Goal: Task Accomplishment & Management: Complete application form

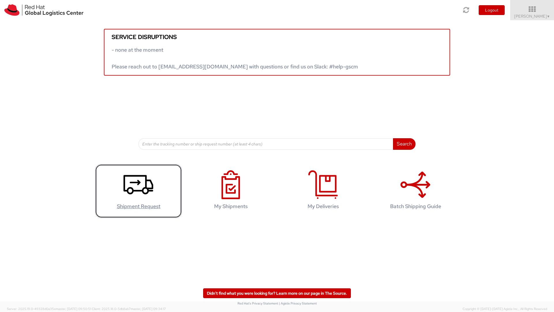
click at [133, 187] on icon at bounding box center [139, 184] width 30 height 29
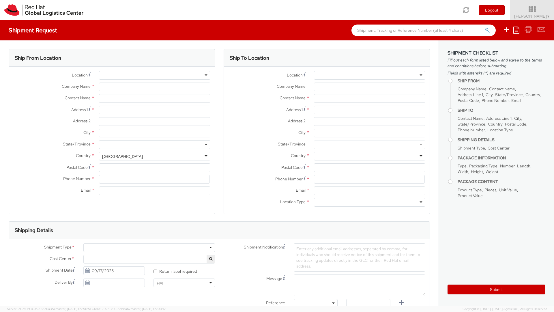
select select "667"
select select
click at [141, 74] on div at bounding box center [154, 75] width 111 height 9
type input "Red Hat, Inc."
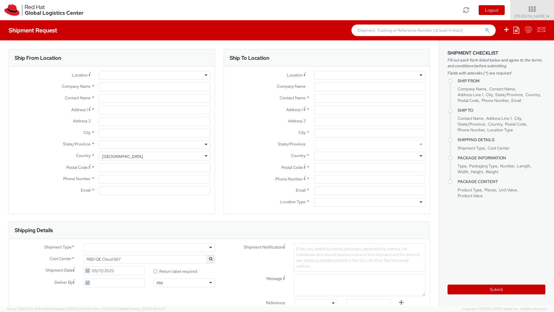
type input "[PERSON_NAME]"
type input "[STREET_ADDRESS]"
type input "RALEIGH"
type input "27601"
type input "19198908045"
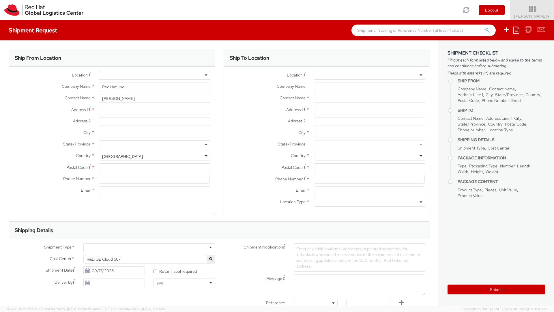
type input "[EMAIL_ADDRESS][DOMAIN_NAME]"
click at [204, 76] on div "RH - [GEOGRAPHIC_DATA]" at bounding box center [154, 75] width 111 height 9
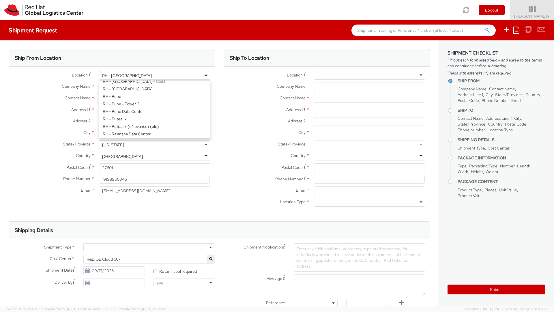
click at [197, 59] on div "Ship From Location" at bounding box center [112, 57] width 206 height 17
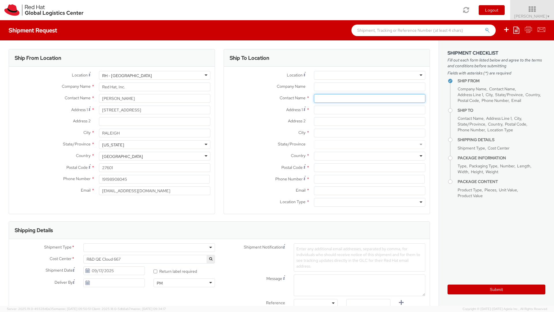
click at [319, 100] on input "text" at bounding box center [369, 98] width 111 height 9
type input "[PERSON_NAME]"
click at [334, 111] on input "Address 1 *" at bounding box center [369, 110] width 111 height 9
paste input "[STREET_ADDRESS]"
type input "[STREET_ADDRESS]"
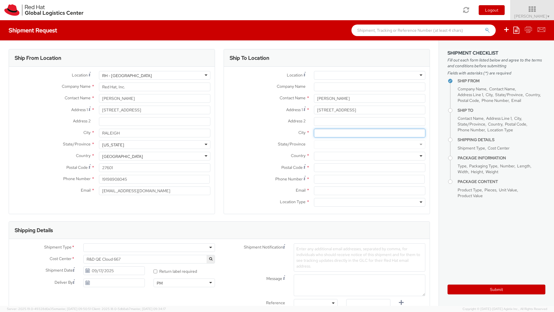
click at [330, 133] on input "City *" at bounding box center [369, 133] width 111 height 9
type input "[PERSON_NAME]"
click at [329, 147] on div at bounding box center [369, 144] width 111 height 9
click at [328, 145] on div at bounding box center [369, 144] width 111 height 9
click at [340, 131] on input "[PERSON_NAME]" at bounding box center [369, 133] width 111 height 9
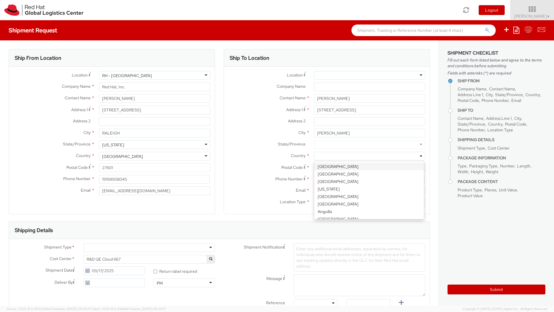
click at [320, 156] on div at bounding box center [369, 156] width 111 height 9
type input "unit"
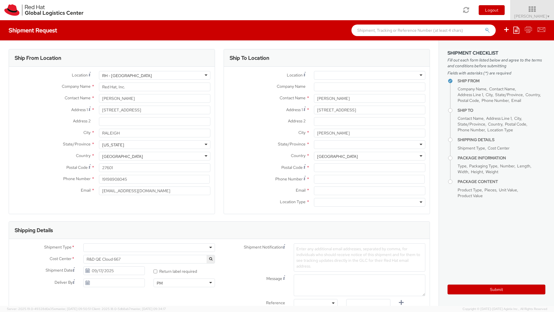
click at [370, 146] on div at bounding box center [369, 144] width 111 height 9
type input "no"
click at [342, 171] on input "Postal Code *" at bounding box center [369, 167] width 111 height 9
type input "27012"
click at [341, 180] on input at bounding box center [369, 179] width 111 height 9
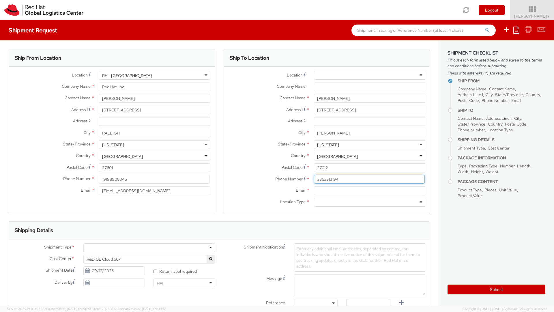
type input "3363313194"
click at [329, 193] on input "Email *" at bounding box center [369, 191] width 111 height 9
paste input "[EMAIL_ADDRESS][DOMAIN_NAME]"
type input "[EMAIL_ADDRESS][DOMAIN_NAME]"
click at [322, 198] on div "Email * [EMAIL_ADDRESS][DOMAIN_NAME]" at bounding box center [327, 193] width 206 height 12
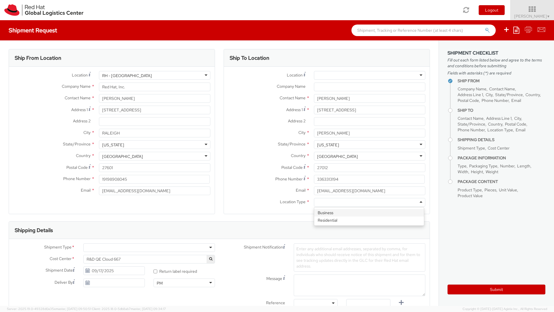
click at [322, 200] on div at bounding box center [369, 202] width 111 height 9
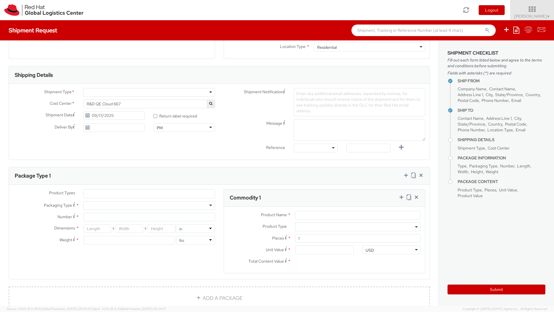
scroll to position [153, 0]
click at [208, 96] on div at bounding box center [149, 94] width 132 height 9
select select "900"
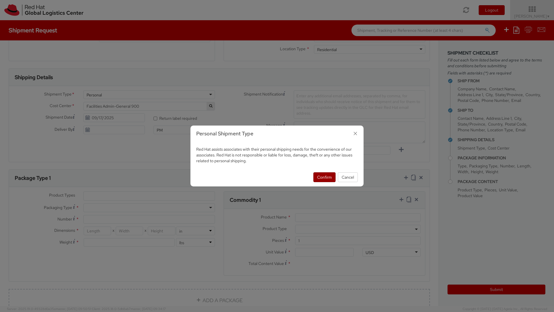
click at [328, 177] on button "Confirm" at bounding box center [325, 177] width 22 height 10
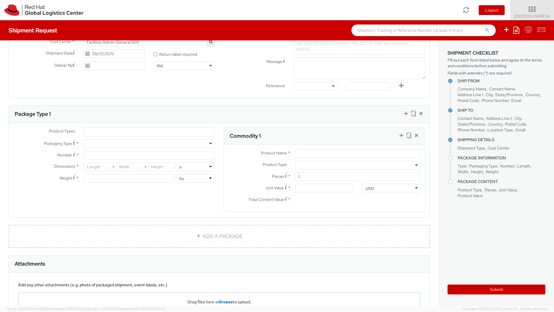
scroll to position [220, 0]
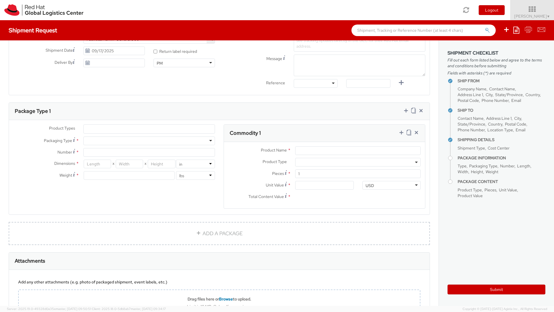
click at [152, 131] on ul at bounding box center [149, 129] width 131 height 9
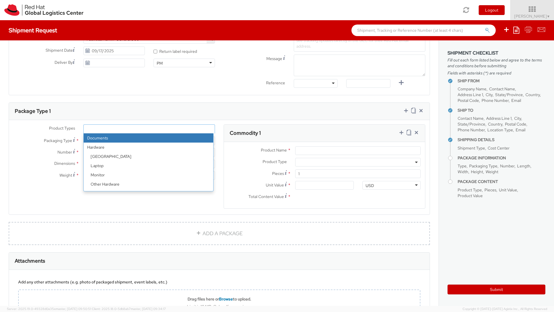
scroll to position [25, 0]
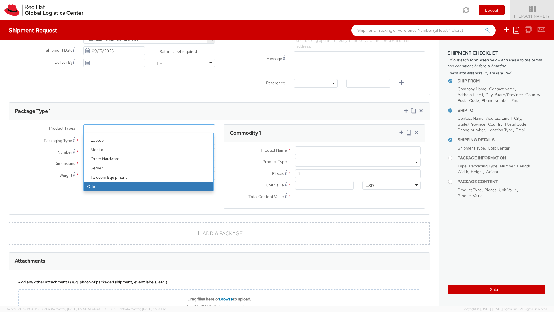
select select "OTHER"
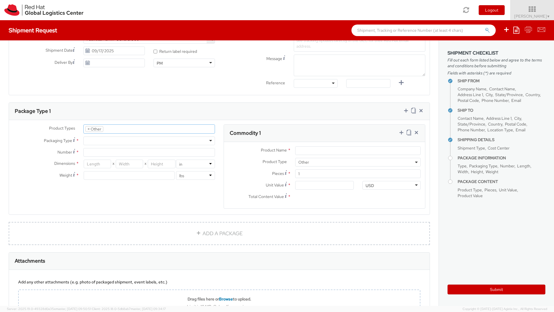
scroll to position [44, 0]
click at [135, 142] on div at bounding box center [149, 141] width 132 height 9
click at [143, 138] on div at bounding box center [149, 141] width 132 height 9
click at [42, 161] on label "Dimensions *" at bounding box center [44, 164] width 70 height 8
click at [95, 154] on input "Number *" at bounding box center [149, 152] width 132 height 9
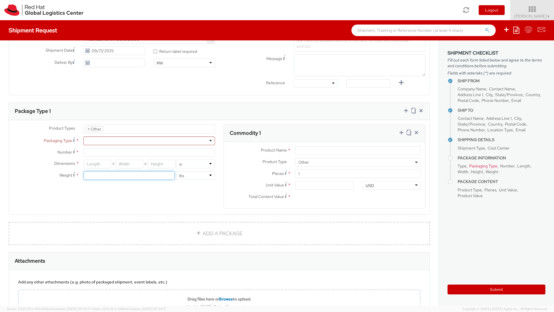
click at [94, 176] on input "number" at bounding box center [129, 175] width 91 height 9
type input "0.7"
click at [94, 166] on input "number" at bounding box center [97, 164] width 27 height 9
type input "14"
click at [128, 165] on input "number" at bounding box center [129, 164] width 27 height 9
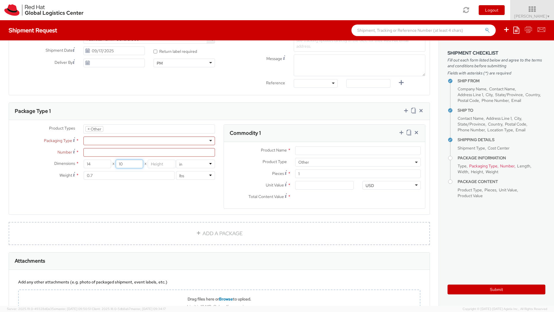
type input "10"
click at [165, 166] on input "number" at bounding box center [161, 164] width 27 height 9
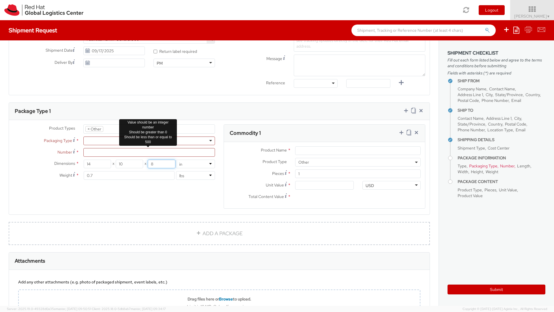
type input "8"
click at [113, 150] on input "Number *" at bounding box center [149, 152] width 132 height 9
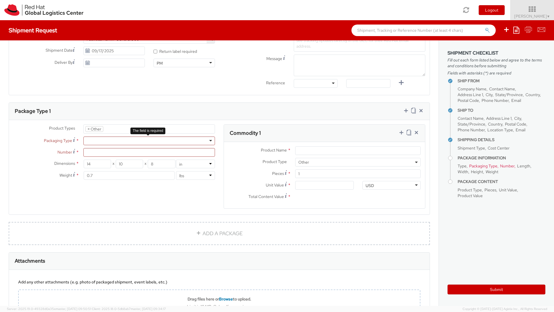
click at [107, 144] on div at bounding box center [149, 141] width 132 height 9
type input "1"
type input "9.5"
type input "12.5"
type input "0.25"
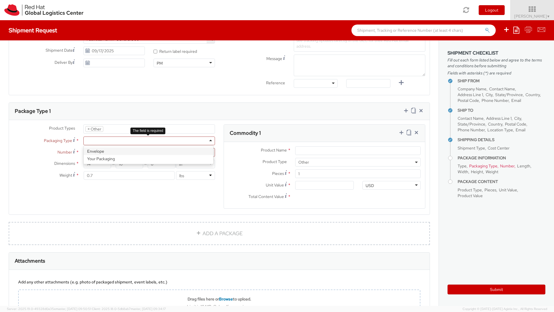
type input "1"
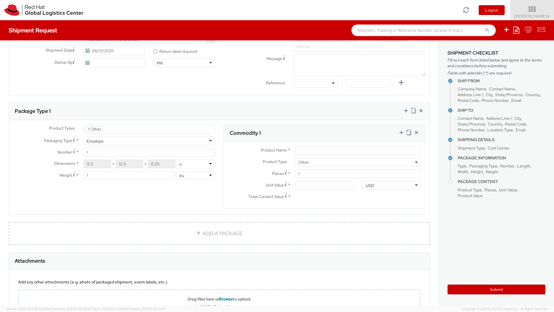
click at [108, 140] on div "Envelope" at bounding box center [149, 141] width 132 height 9
click at [104, 144] on div "Your Packaging" at bounding box center [149, 141] width 132 height 9
click at [109, 141] on div "Envelope" at bounding box center [149, 141] width 132 height 9
click at [96, 165] on input "9.5" at bounding box center [97, 164] width 27 height 9
type input "9"
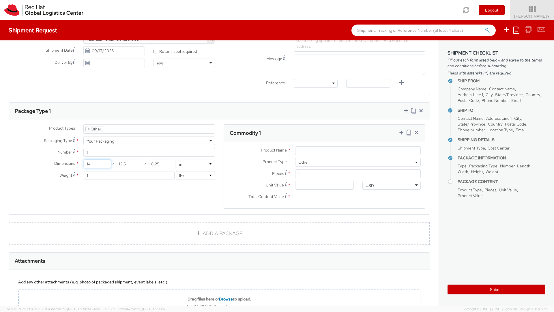
type input "14"
click at [129, 163] on input "12.5" at bounding box center [129, 164] width 27 height 9
type input "10"
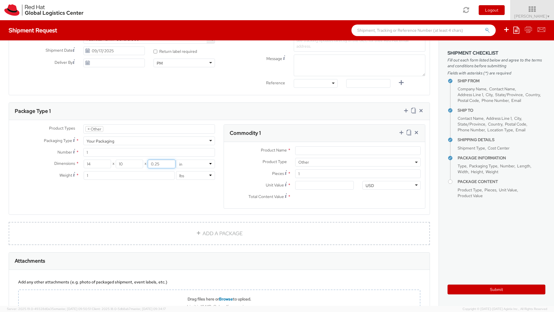
click at [170, 164] on input "0.25" at bounding box center [161, 164] width 27 height 9
type input "6"
type input "8"
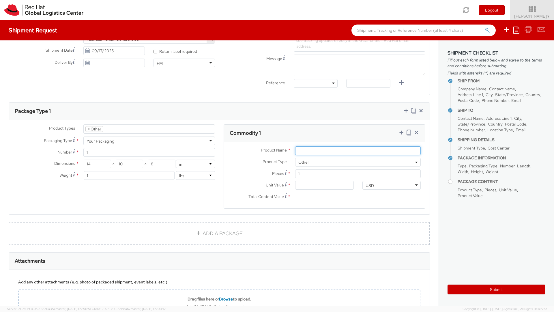
click at [305, 149] on input "Product Name *" at bounding box center [358, 150] width 126 height 9
type input "Bike Helmet"
click at [318, 186] on input "Unit Value *" at bounding box center [324, 185] width 58 height 9
type input "5.00"
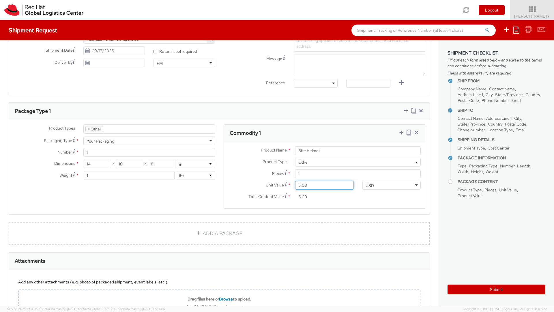
type input "50.00"
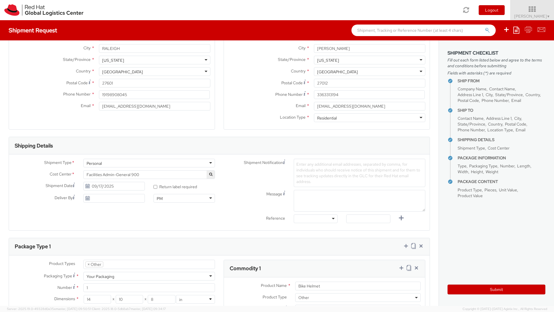
scroll to position [0, 0]
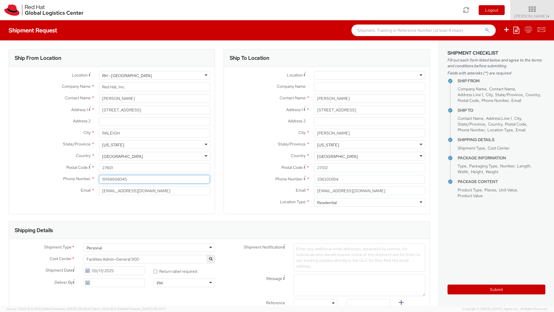
click at [153, 181] on input "19198908045" at bounding box center [154, 179] width 111 height 9
type input "1"
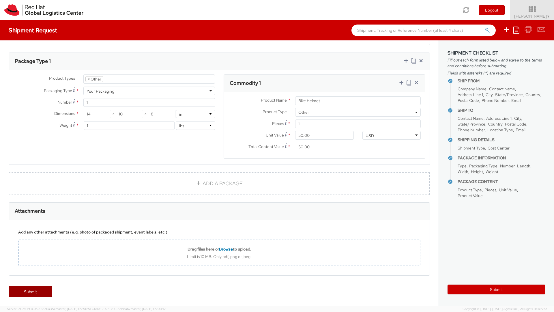
type input "[PHONE_NUMBER]"
click at [24, 297] on link "Submit" at bounding box center [30, 292] width 43 height 12
type input "[PERSON_NAME]"
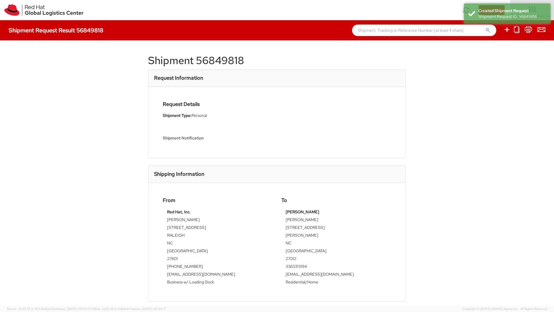
scroll to position [113, 0]
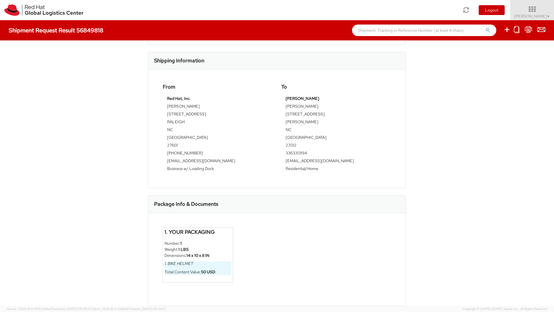
click at [208, 249] on li "Weight: 1 LBS" at bounding box center [198, 250] width 67 height 6
